Goal: Task Accomplishment & Management: Use online tool/utility

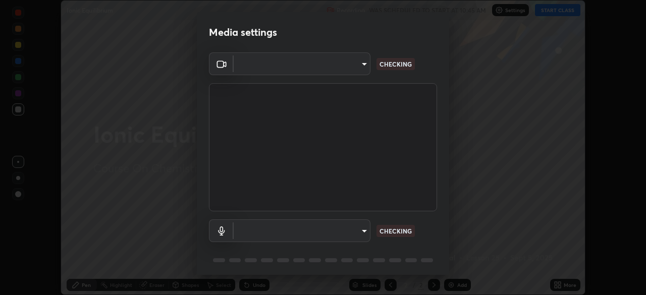
scroll to position [295, 646]
type input "ffb915138f5094fbba49c7dcbdc0b3377f3315ea980a35094b33733fc21d282d"
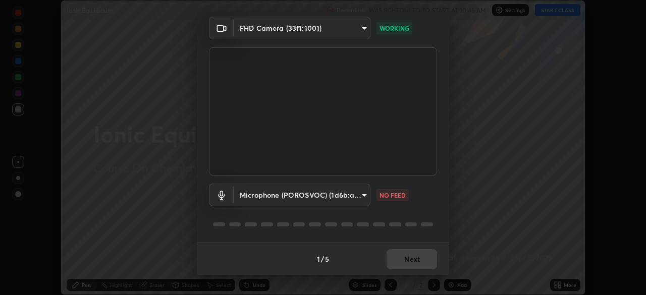
click at [338, 192] on body "Erase all Ionic Equilibrium Recording WAS SCHEDULED TO START AT 10:45 AM Settin…" at bounding box center [323, 147] width 646 height 295
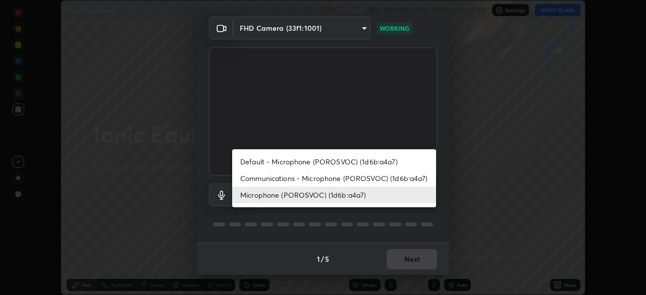
click at [317, 177] on li "Communications - Microphone (POROSVOC) (1d6b:a4a7)" at bounding box center [334, 178] width 204 height 17
type input "communications"
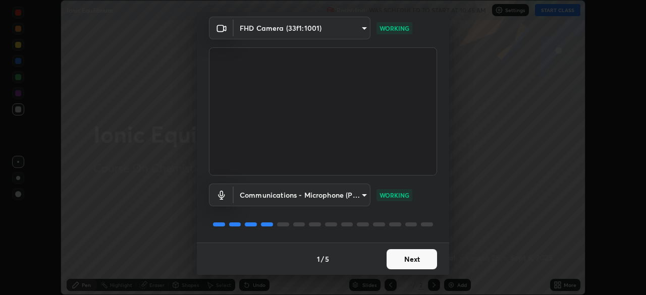
click at [401, 260] on button "Next" at bounding box center [412, 259] width 50 height 20
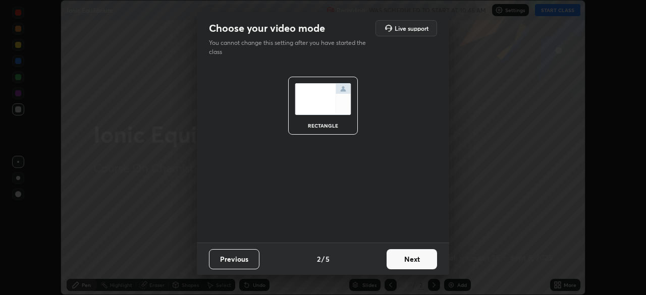
scroll to position [0, 0]
click at [406, 262] on button "Next" at bounding box center [412, 259] width 50 height 20
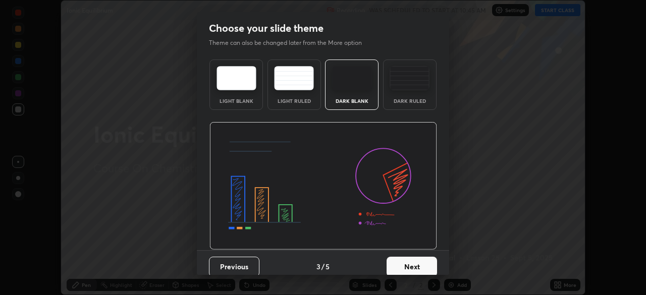
click at [411, 264] on button "Next" at bounding box center [412, 267] width 50 height 20
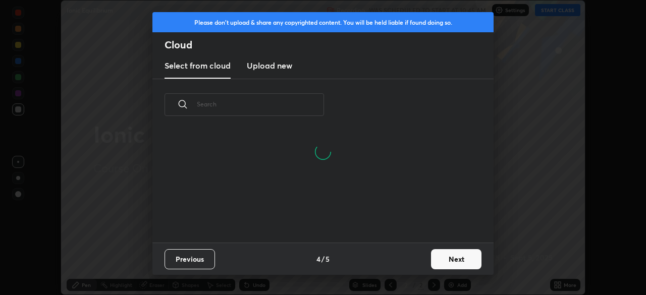
scroll to position [112, 324]
click at [440, 253] on button "Next" at bounding box center [456, 259] width 50 height 20
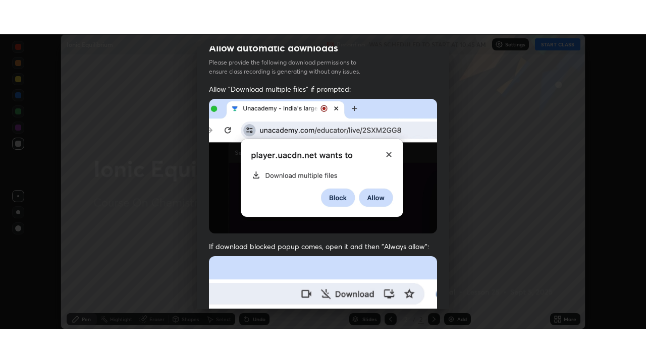
scroll to position [242, 0]
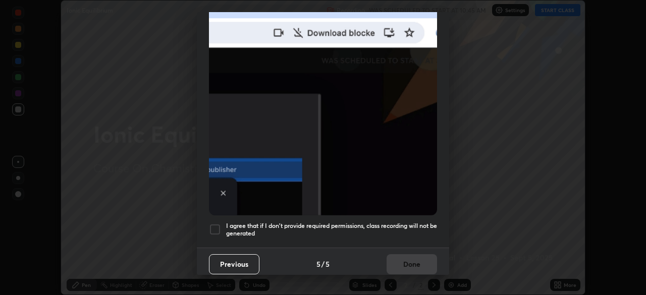
click at [213, 224] on div at bounding box center [215, 230] width 12 height 12
click at [400, 257] on button "Done" at bounding box center [412, 264] width 50 height 20
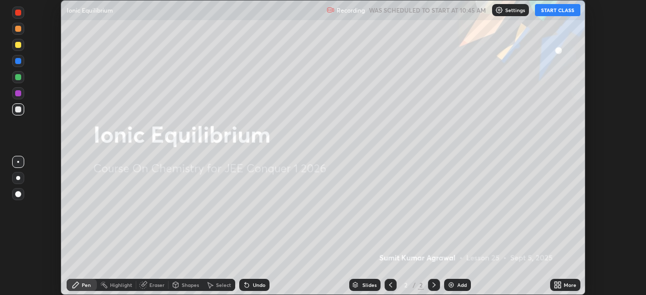
click at [557, 11] on button "START CLASS" at bounding box center [557, 10] width 45 height 12
click at [560, 283] on icon at bounding box center [559, 283] width 3 height 3
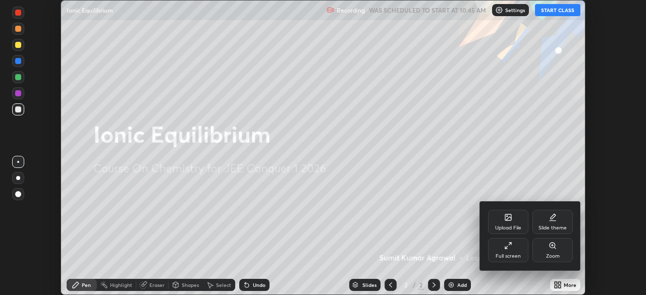
click at [497, 254] on div "Full screen" at bounding box center [508, 256] width 25 height 5
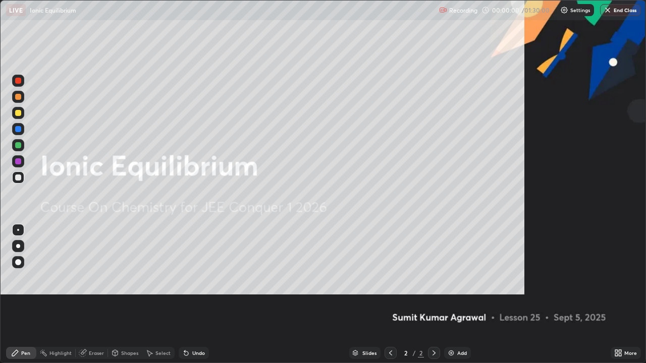
scroll to position [363, 646]
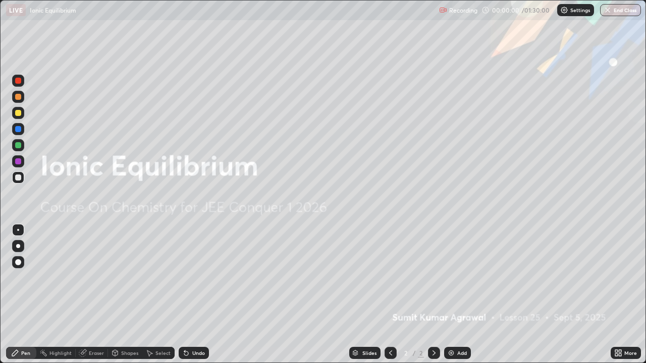
click at [452, 295] on div "Add" at bounding box center [457, 353] width 27 height 12
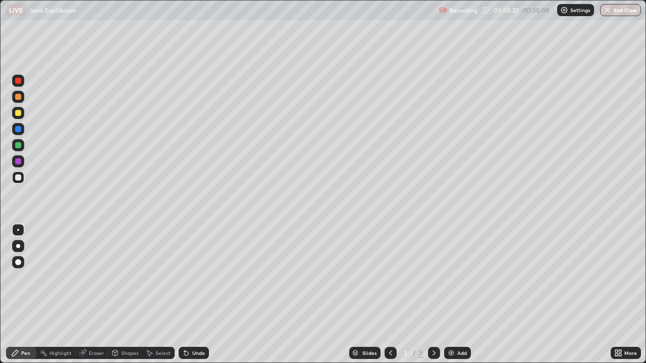
click at [461, 295] on div "Add" at bounding box center [462, 353] width 10 height 5
click at [202, 295] on div "Undo" at bounding box center [198, 353] width 13 height 5
click at [199, 295] on div "Undo" at bounding box center [194, 353] width 30 height 12
click at [199, 295] on div "Undo" at bounding box center [198, 353] width 13 height 5
click at [195, 295] on div "Undo" at bounding box center [194, 353] width 30 height 12
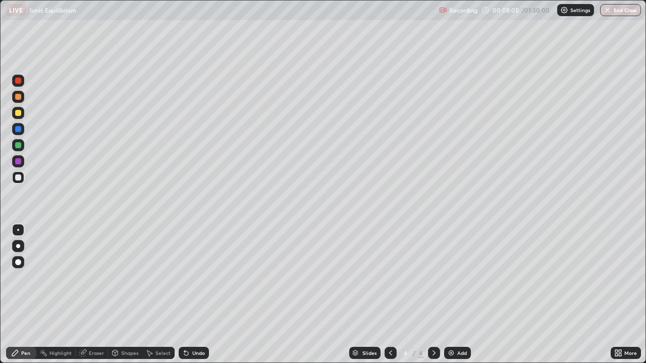
click at [200, 295] on div "Undo" at bounding box center [198, 353] width 13 height 5
click at [454, 295] on div "Add" at bounding box center [457, 353] width 27 height 12
click at [192, 295] on div "Undo" at bounding box center [198, 353] width 13 height 5
click at [196, 295] on div "Undo" at bounding box center [198, 353] width 13 height 5
click at [198, 295] on div "Undo" at bounding box center [198, 353] width 13 height 5
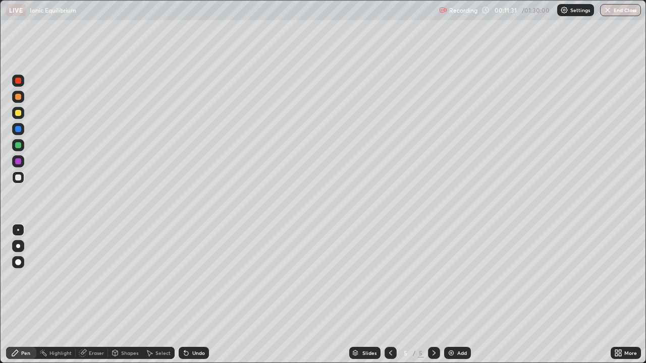
click at [194, 295] on div "Undo" at bounding box center [194, 353] width 30 height 12
click at [193, 295] on div "Undo" at bounding box center [194, 353] width 30 height 12
click at [185, 295] on icon at bounding box center [186, 354] width 4 height 4
click at [194, 295] on div "Undo" at bounding box center [194, 353] width 30 height 12
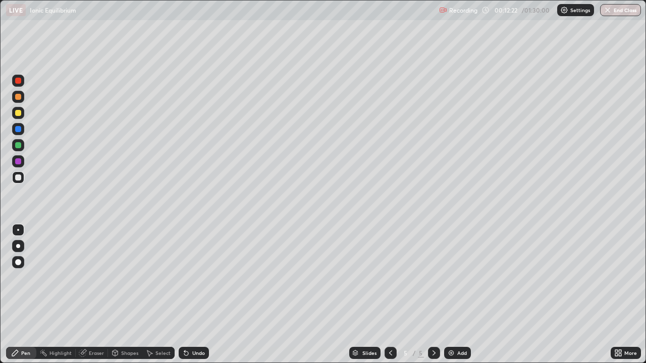
click at [193, 295] on div "Undo" at bounding box center [194, 353] width 30 height 12
click at [193, 295] on div "Undo" at bounding box center [198, 353] width 13 height 5
click at [194, 295] on div "Undo" at bounding box center [198, 353] width 13 height 5
click at [192, 295] on div "Undo" at bounding box center [194, 353] width 30 height 12
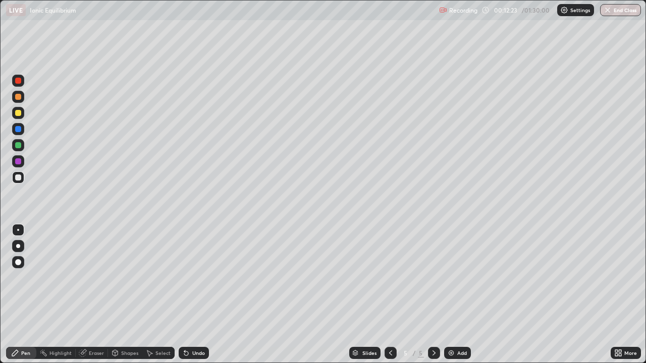
click at [191, 295] on div "Undo" at bounding box center [194, 353] width 30 height 12
click at [192, 295] on div "Undo" at bounding box center [198, 353] width 13 height 5
click at [456, 295] on div "Add" at bounding box center [457, 353] width 27 height 12
click at [389, 295] on icon at bounding box center [390, 353] width 3 height 5
click at [197, 295] on div "Undo" at bounding box center [198, 353] width 13 height 5
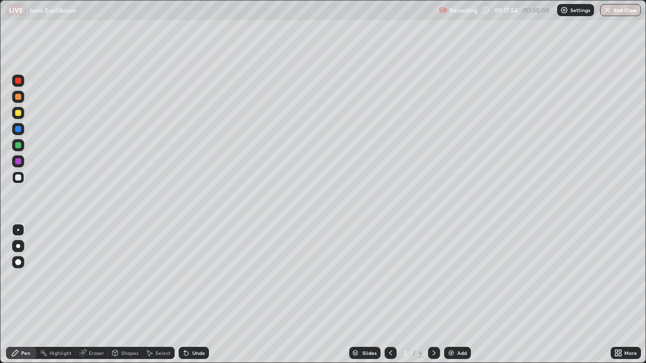
click at [433, 295] on icon at bounding box center [434, 353] width 8 height 8
click at [87, 295] on div "Eraser" at bounding box center [92, 353] width 32 height 12
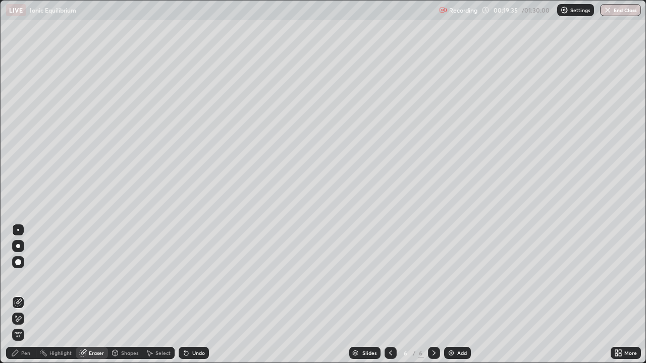
click at [22, 295] on div "Pen" at bounding box center [21, 353] width 30 height 12
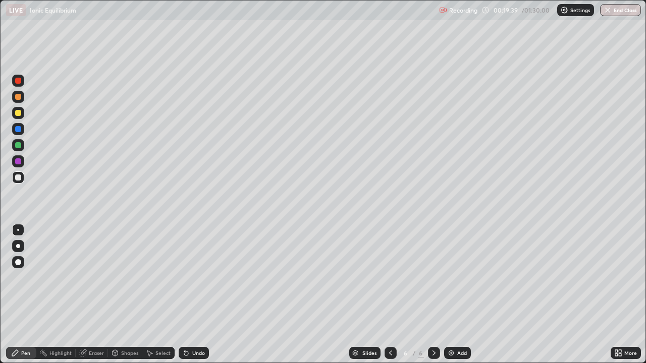
click at [92, 295] on div "Eraser" at bounding box center [96, 353] width 15 height 5
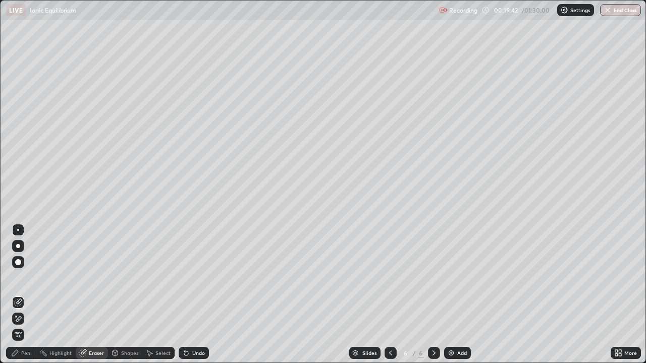
click at [24, 295] on div "Pen" at bounding box center [25, 353] width 9 height 5
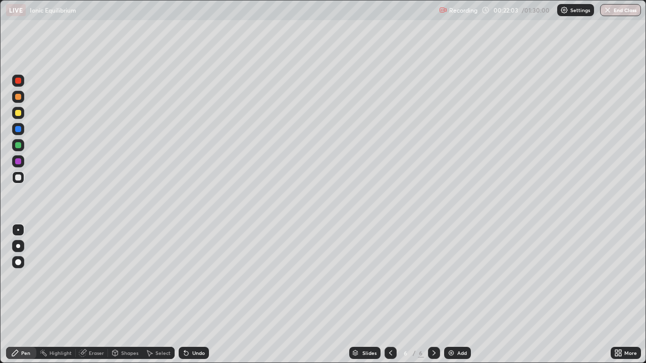
click at [190, 295] on div "Undo" at bounding box center [194, 353] width 30 height 12
click at [457, 295] on div "Add" at bounding box center [462, 353] width 10 height 5
click at [199, 295] on div "Undo" at bounding box center [194, 353] width 30 height 12
click at [193, 295] on div "Undo" at bounding box center [198, 353] width 13 height 5
click at [456, 295] on div "Add" at bounding box center [457, 353] width 27 height 12
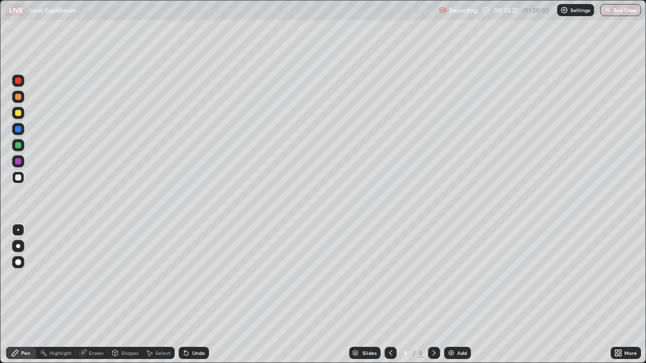
click at [391, 295] on icon at bounding box center [391, 353] width 8 height 8
click at [434, 295] on icon at bounding box center [434, 353] width 8 height 8
click at [389, 295] on icon at bounding box center [390, 353] width 3 height 5
click at [432, 295] on icon at bounding box center [434, 353] width 8 height 8
click at [198, 295] on div "Undo" at bounding box center [198, 353] width 13 height 5
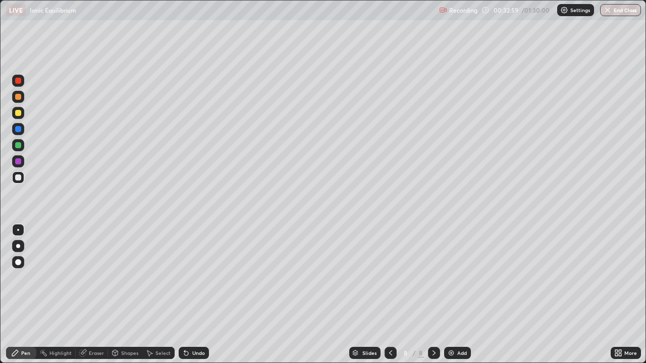
click at [196, 295] on div "Undo" at bounding box center [198, 353] width 13 height 5
click at [390, 295] on icon at bounding box center [391, 353] width 8 height 8
click at [432, 295] on icon at bounding box center [434, 353] width 8 height 8
click at [434, 295] on icon at bounding box center [434, 353] width 8 height 8
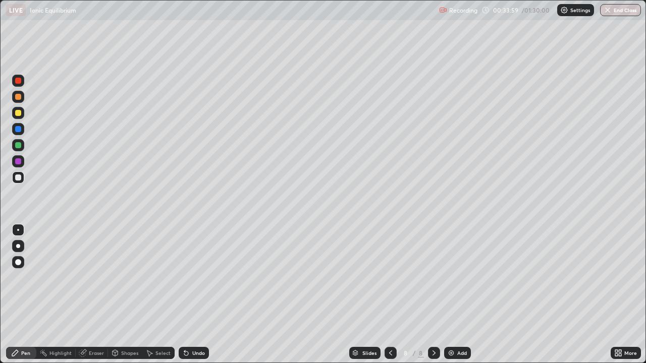
click at [196, 295] on div "Undo" at bounding box center [194, 353] width 30 height 12
click at [194, 295] on div "Undo" at bounding box center [198, 353] width 13 height 5
click at [195, 295] on div "Undo" at bounding box center [198, 353] width 13 height 5
click at [196, 295] on div "Undo" at bounding box center [198, 353] width 13 height 5
click at [197, 295] on div "Undo" at bounding box center [198, 353] width 13 height 5
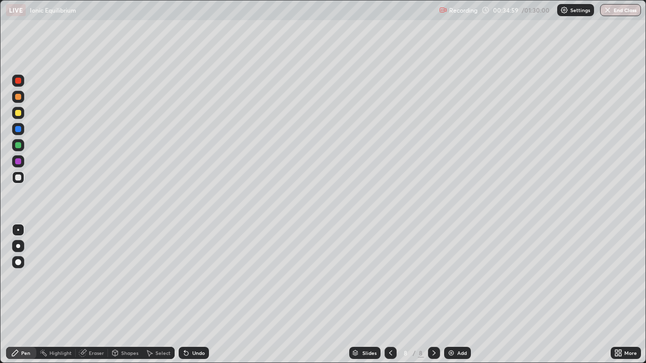
click at [365, 295] on div "Slides" at bounding box center [369, 353] width 14 height 5
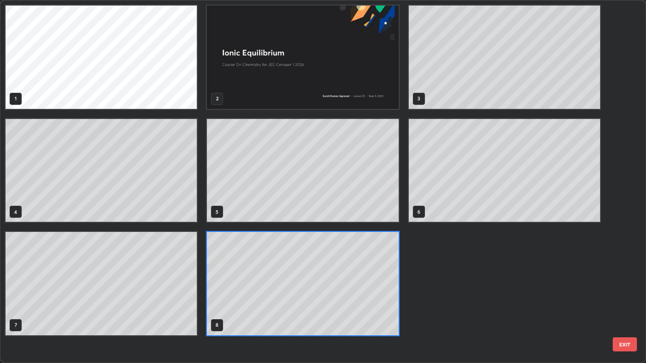
scroll to position [359, 640]
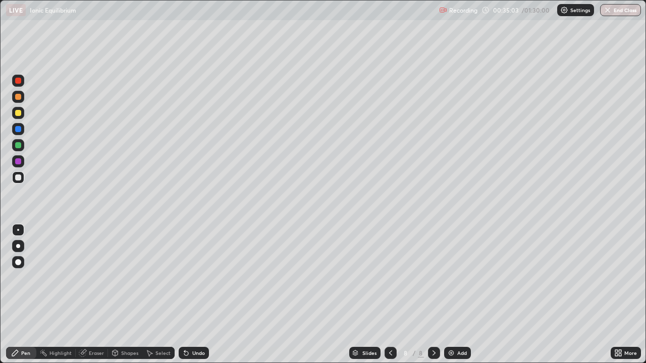
click at [456, 295] on div "Add" at bounding box center [457, 353] width 27 height 12
click at [91, 295] on div "Eraser" at bounding box center [96, 353] width 15 height 5
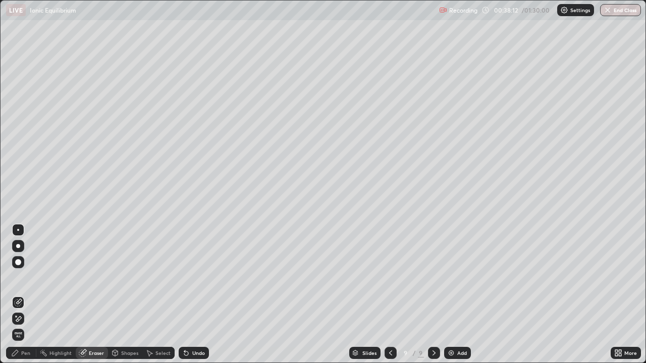
click at [18, 295] on span "Erase all" at bounding box center [18, 335] width 11 height 6
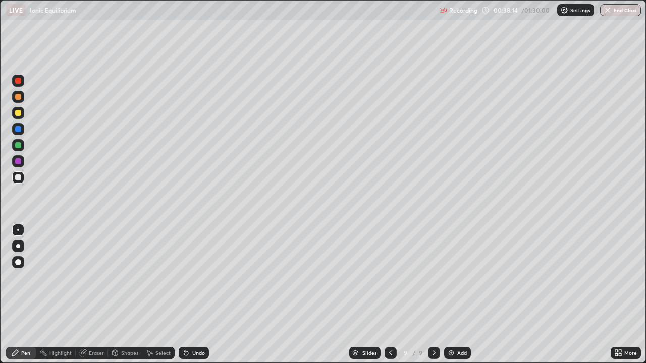
click at [385, 295] on div at bounding box center [391, 353] width 12 height 12
click at [195, 295] on div "Undo" at bounding box center [198, 353] width 13 height 5
click at [192, 295] on div "Undo" at bounding box center [194, 353] width 30 height 12
click at [193, 295] on div "Undo" at bounding box center [194, 353] width 30 height 12
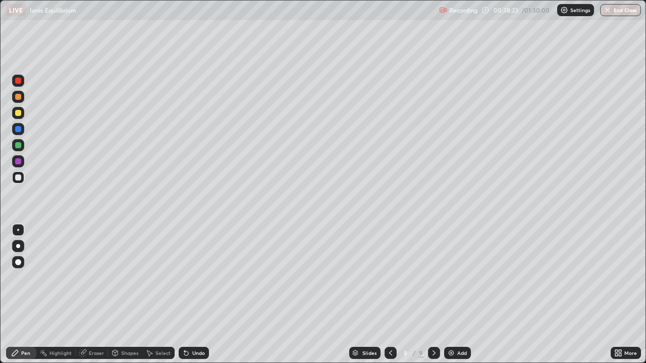
click at [195, 295] on div "Undo" at bounding box center [194, 353] width 30 height 12
click at [433, 295] on icon at bounding box center [434, 353] width 3 height 5
click at [193, 295] on div "Undo" at bounding box center [198, 353] width 13 height 5
click at [196, 295] on div "Undo" at bounding box center [198, 353] width 13 height 5
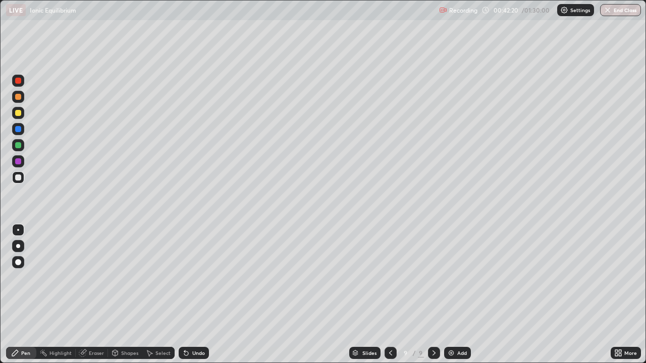
click at [197, 295] on div "Undo" at bounding box center [198, 353] width 13 height 5
click at [204, 295] on div "Undo" at bounding box center [194, 353] width 30 height 12
click at [87, 295] on div "Eraser" at bounding box center [92, 353] width 32 height 12
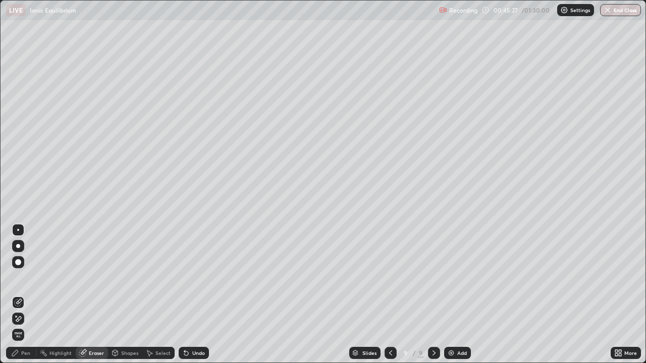
click at [28, 295] on div "Pen" at bounding box center [25, 353] width 9 height 5
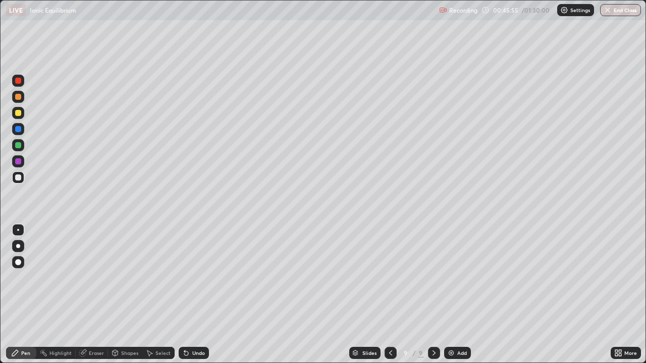
click at [457, 295] on div "Add" at bounding box center [462, 353] width 10 height 5
click at [194, 295] on div "Undo" at bounding box center [198, 353] width 13 height 5
click at [196, 295] on div "Undo" at bounding box center [194, 353] width 30 height 12
click at [92, 295] on div "Eraser" at bounding box center [96, 353] width 15 height 5
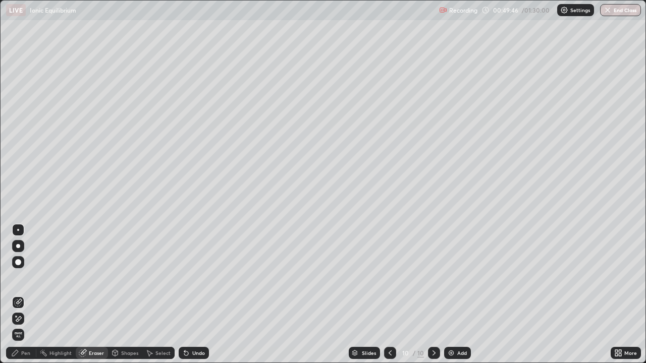
click at [31, 295] on div "Pen" at bounding box center [21, 353] width 30 height 12
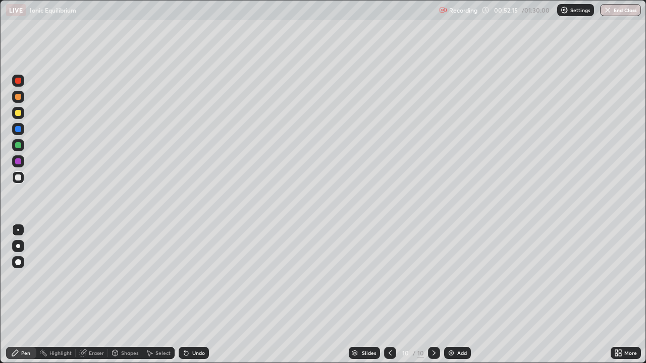
click at [455, 295] on div "Add" at bounding box center [457, 353] width 27 height 12
click at [88, 295] on div "Eraser" at bounding box center [92, 353] width 32 height 12
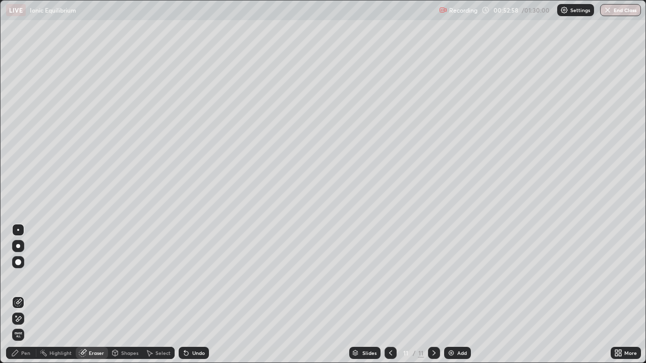
click at [17, 295] on icon at bounding box center [15, 353] width 8 height 8
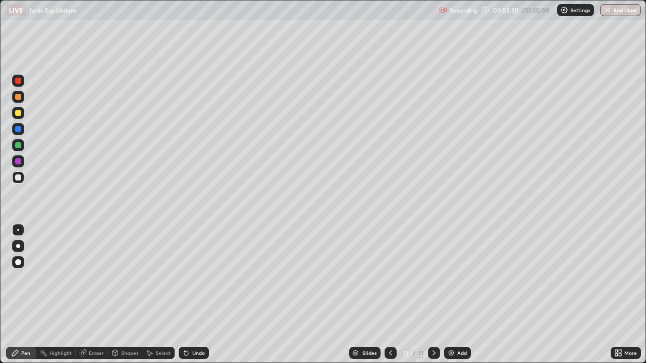
click at [200, 295] on div "Undo" at bounding box center [198, 353] width 13 height 5
click at [451, 295] on img at bounding box center [451, 353] width 8 height 8
click at [196, 295] on div "Undo" at bounding box center [198, 353] width 13 height 5
click at [195, 295] on div "Undo" at bounding box center [198, 353] width 13 height 5
click at [192, 295] on div "Undo" at bounding box center [194, 353] width 30 height 12
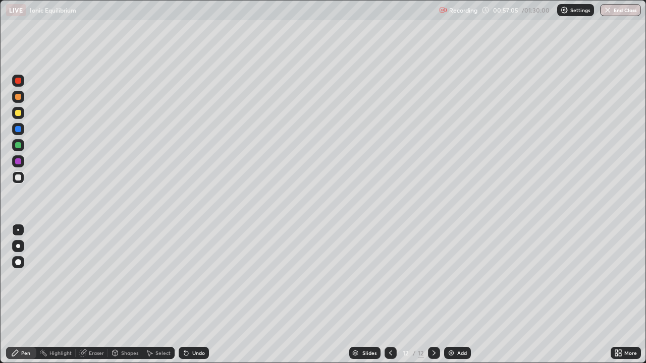
click at [198, 295] on div "Undo" at bounding box center [194, 353] width 30 height 12
click at [201, 295] on div "Undo" at bounding box center [198, 353] width 13 height 5
click at [196, 295] on div "Undo" at bounding box center [198, 353] width 13 height 5
click at [200, 295] on div "Undo" at bounding box center [194, 353] width 30 height 12
click at [199, 295] on div "Undo" at bounding box center [194, 353] width 30 height 12
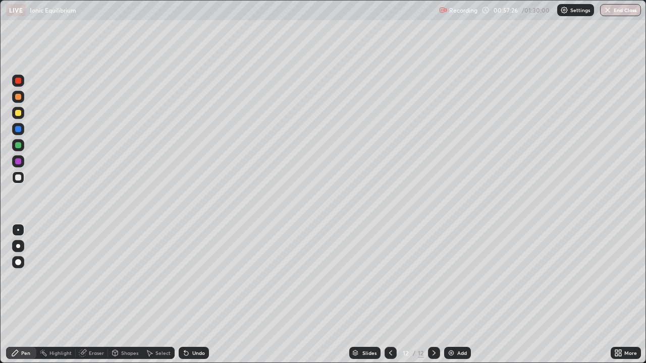
click at [192, 295] on div "Undo" at bounding box center [198, 353] width 13 height 5
click at [193, 295] on div "Undo" at bounding box center [198, 353] width 13 height 5
click at [195, 295] on div "Undo" at bounding box center [198, 353] width 13 height 5
click at [195, 295] on div "Undo" at bounding box center [194, 353] width 30 height 12
click at [202, 295] on div "Undo" at bounding box center [194, 353] width 30 height 12
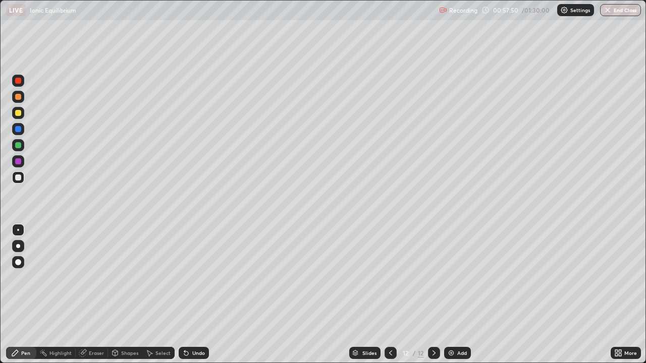
click at [203, 295] on div "Undo" at bounding box center [194, 353] width 30 height 12
click at [189, 295] on div "Undo" at bounding box center [194, 353] width 30 height 12
click at [194, 295] on div "Undo" at bounding box center [194, 353] width 30 height 12
click at [195, 295] on div "Undo" at bounding box center [198, 353] width 13 height 5
click at [457, 295] on div "Add" at bounding box center [462, 353] width 10 height 5
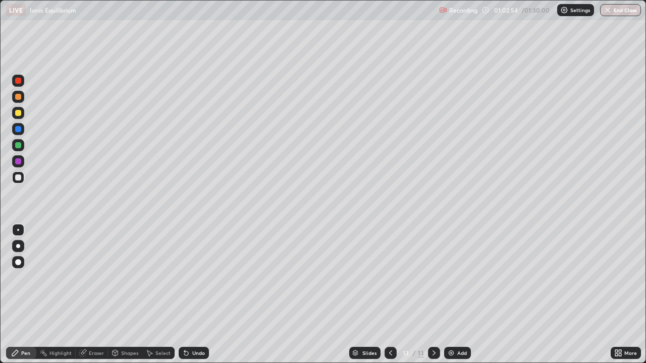
click at [198, 295] on div "Undo" at bounding box center [194, 353] width 30 height 12
click at [201, 295] on div "Undo" at bounding box center [198, 353] width 13 height 5
click at [203, 295] on div "Undo" at bounding box center [198, 353] width 13 height 5
click at [193, 295] on div "Undo" at bounding box center [198, 353] width 13 height 5
click at [461, 295] on div "Add" at bounding box center [462, 353] width 10 height 5
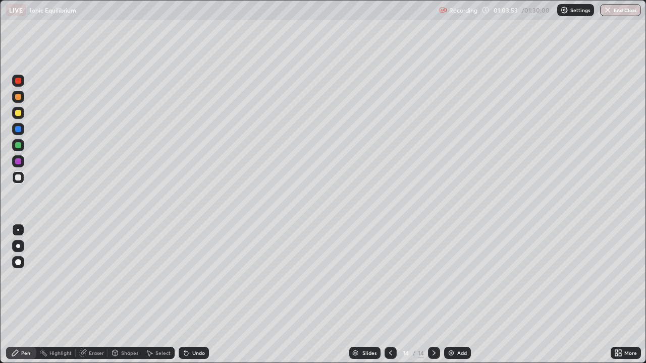
click at [463, 295] on div "Add" at bounding box center [462, 353] width 10 height 5
click at [466, 295] on div "Add" at bounding box center [457, 353] width 27 height 12
click at [389, 295] on icon at bounding box center [391, 353] width 8 height 8
click at [389, 295] on div at bounding box center [391, 353] width 12 height 12
click at [389, 295] on icon at bounding box center [391, 353] width 8 height 8
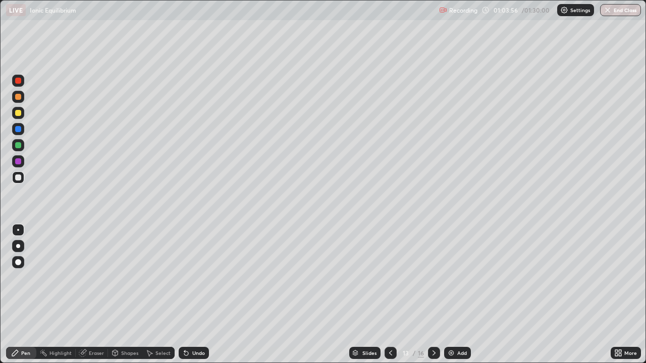
click at [192, 295] on div "Undo" at bounding box center [198, 353] width 13 height 5
click at [194, 295] on div "Undo" at bounding box center [198, 353] width 13 height 5
click at [193, 295] on div "Undo" at bounding box center [194, 353] width 30 height 12
click at [194, 295] on div "Undo" at bounding box center [198, 353] width 13 height 5
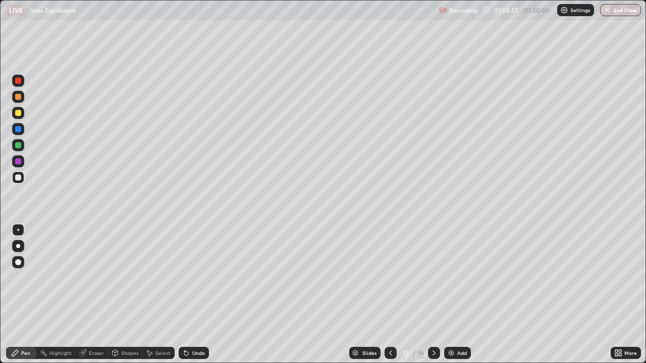
click at [194, 295] on div "Undo" at bounding box center [198, 353] width 13 height 5
click at [195, 295] on div "Undo" at bounding box center [198, 353] width 13 height 5
click at [195, 295] on div "Undo" at bounding box center [194, 353] width 30 height 12
click at [97, 295] on div "Eraser" at bounding box center [96, 353] width 15 height 5
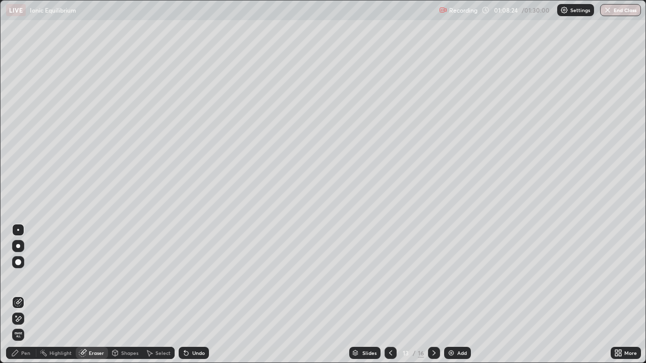
click at [128, 295] on div "Shapes" at bounding box center [125, 353] width 34 height 12
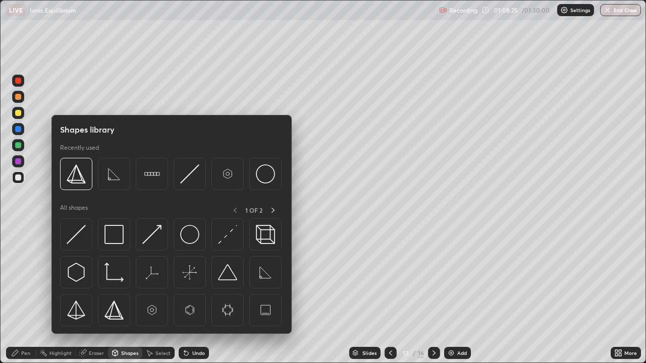
click at [97, 295] on div "Eraser" at bounding box center [96, 353] width 15 height 5
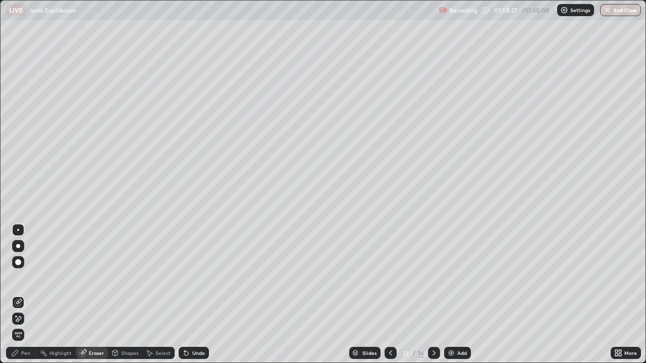
click at [20, 295] on div "Pen" at bounding box center [21, 353] width 30 height 12
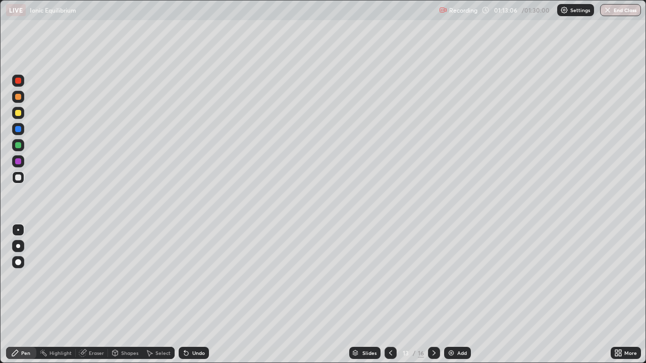
click at [192, 295] on div "Undo" at bounding box center [194, 353] width 30 height 12
click at [195, 295] on div "Undo" at bounding box center [198, 353] width 13 height 5
click at [433, 295] on icon at bounding box center [434, 353] width 8 height 8
click at [390, 295] on icon at bounding box center [391, 353] width 8 height 8
click at [434, 295] on icon at bounding box center [434, 353] width 8 height 8
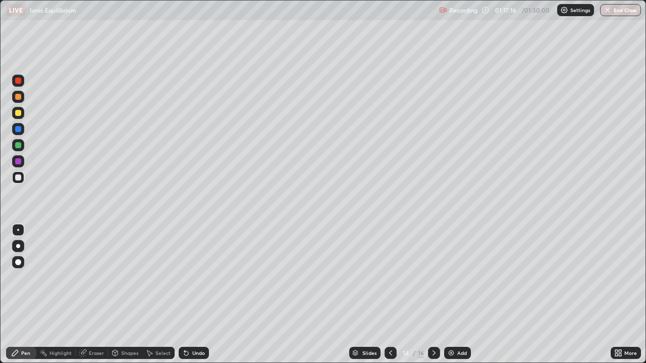
click at [196, 295] on div "Undo" at bounding box center [198, 353] width 13 height 5
click at [96, 295] on div "Eraser" at bounding box center [96, 353] width 15 height 5
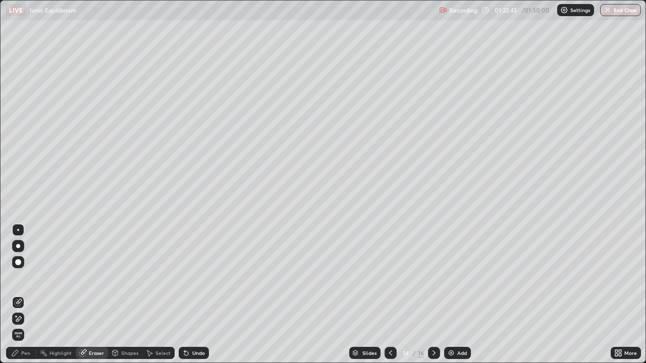
click at [23, 295] on div "Pen" at bounding box center [25, 353] width 9 height 5
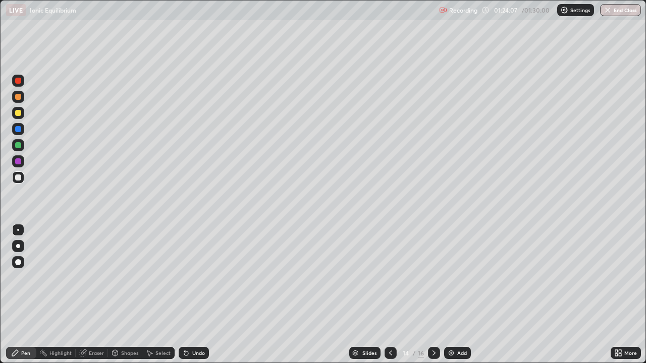
click at [192, 295] on div "Undo" at bounding box center [198, 353] width 13 height 5
click at [195, 295] on div "Undo" at bounding box center [194, 353] width 30 height 12
click at [197, 295] on div "Undo" at bounding box center [194, 353] width 30 height 12
click at [198, 295] on div "Undo" at bounding box center [198, 353] width 13 height 5
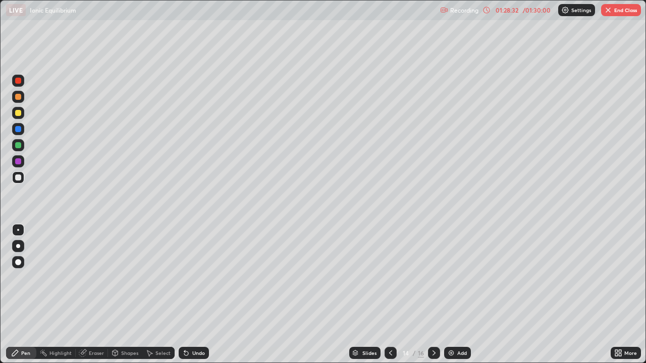
click at [622, 10] on button "End Class" at bounding box center [621, 10] width 40 height 12
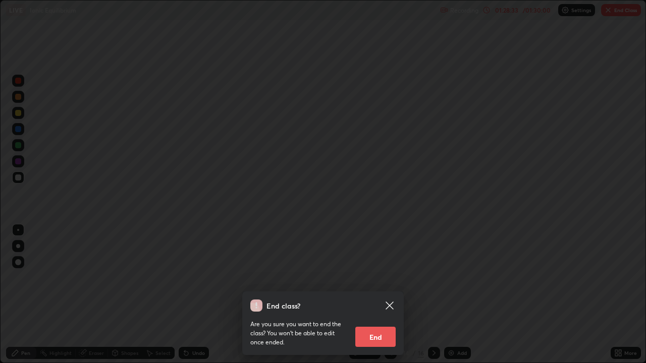
click at [369, 295] on button "End" at bounding box center [375, 337] width 40 height 20
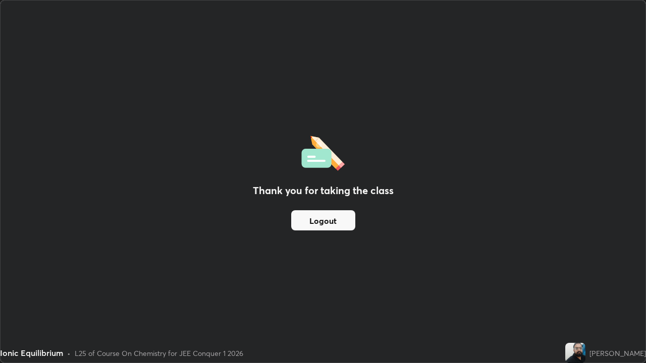
click at [305, 222] on button "Logout" at bounding box center [323, 220] width 64 height 20
